Goal: Transaction & Acquisition: Purchase product/service

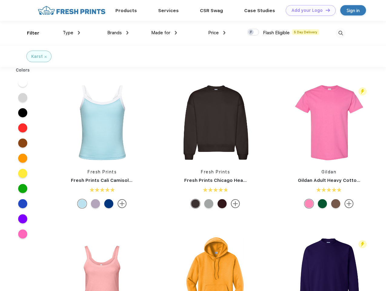
click at [308, 10] on link "Add your Logo Design Tool" at bounding box center [311, 10] width 50 height 11
click at [0, 0] on div "Design Tool" at bounding box center [0, 0] width 0 height 0
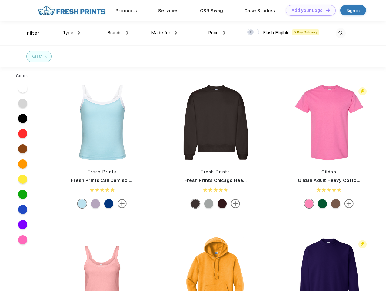
click at [325, 10] on link "Add your Logo Design Tool" at bounding box center [311, 10] width 50 height 11
click at [29, 33] on div "Filter" at bounding box center [33, 33] width 12 height 7
click at [72, 33] on span "Type" at bounding box center [68, 32] width 11 height 5
click at [118, 33] on span "Brands" at bounding box center [114, 32] width 15 height 5
click at [164, 33] on span "Made for" at bounding box center [160, 32] width 19 height 5
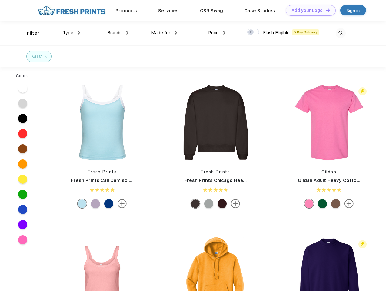
click at [217, 33] on span "Price" at bounding box center [213, 32] width 11 height 5
click at [253, 32] on div at bounding box center [253, 32] width 12 height 7
click at [251, 32] on input "checkbox" at bounding box center [249, 30] width 4 height 4
click at [341, 33] on img at bounding box center [341, 33] width 10 height 10
